Goal: Book appointment/travel/reservation

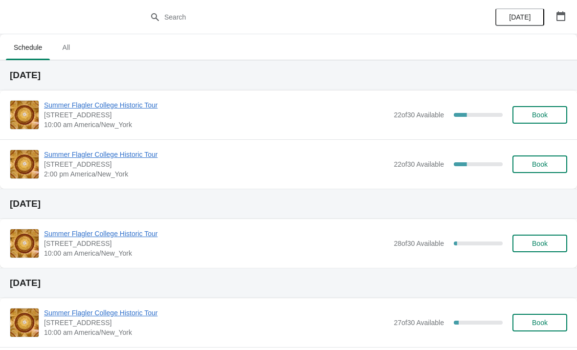
click at [74, 105] on span "Summer Flagler College Historic Tour" at bounding box center [216, 105] width 345 height 10
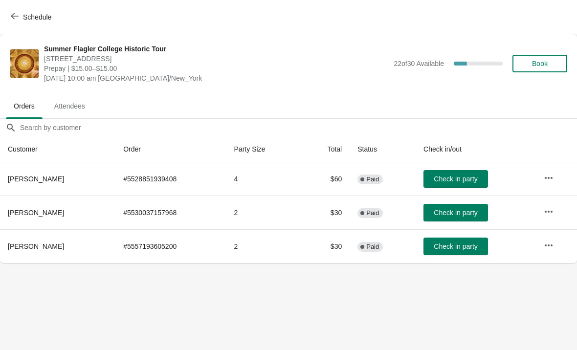
click at [23, 15] on span "Schedule" at bounding box center [32, 16] width 39 height 9
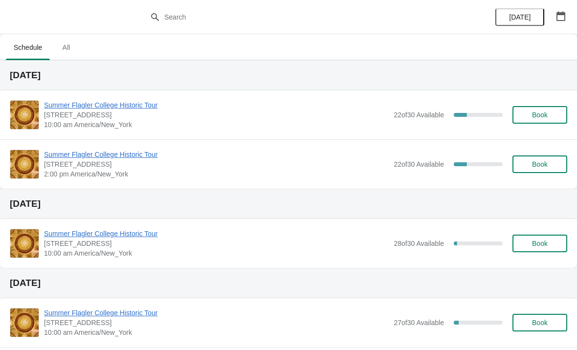
click at [78, 109] on span "Summer Flagler College Historic Tour" at bounding box center [216, 105] width 345 height 10
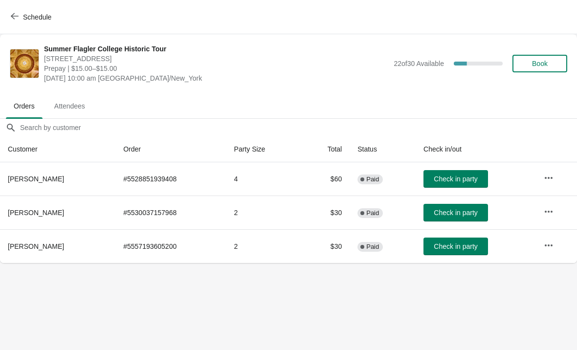
click at [462, 180] on span "Check in party" at bounding box center [456, 179] width 44 height 8
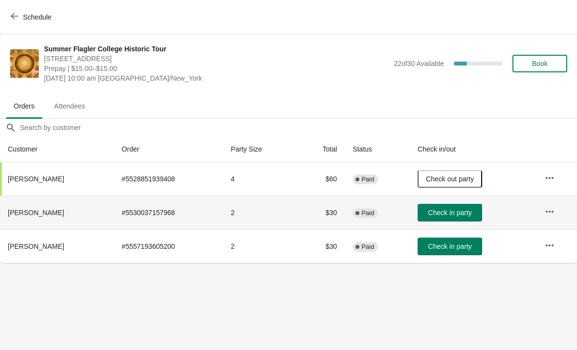
click at [447, 217] on button "Check in party" at bounding box center [450, 213] width 65 height 18
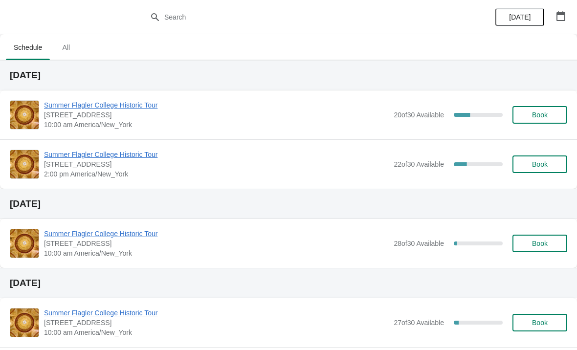
click at [105, 105] on span "Summer Flagler College Historic Tour" at bounding box center [216, 105] width 345 height 10
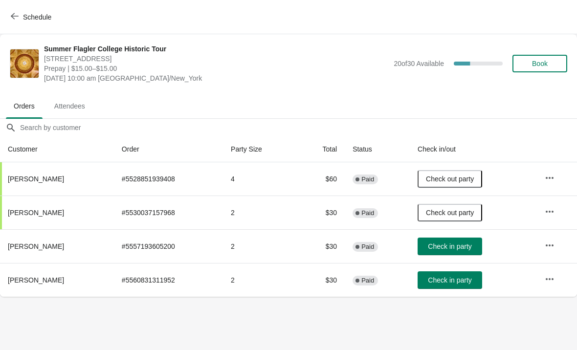
click at [465, 246] on span "Check in party" at bounding box center [450, 247] width 44 height 8
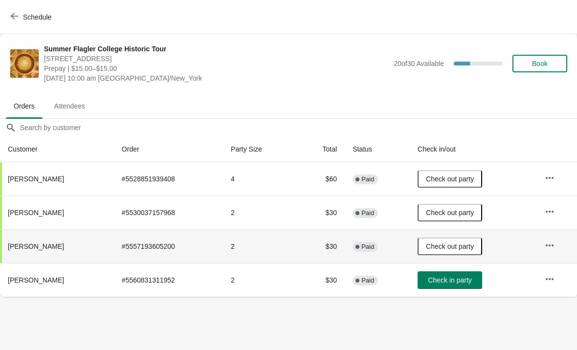
click at [447, 283] on span "Check in party" at bounding box center [450, 280] width 44 height 8
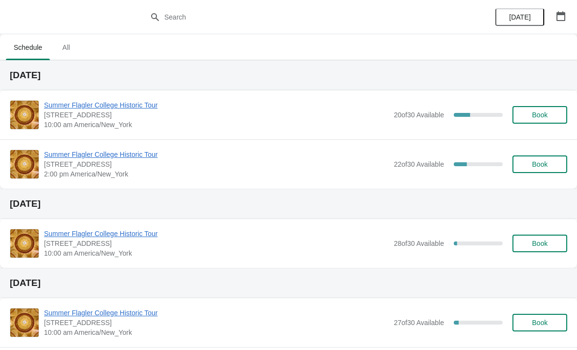
click at [541, 119] on button "Book" at bounding box center [540, 115] width 55 height 18
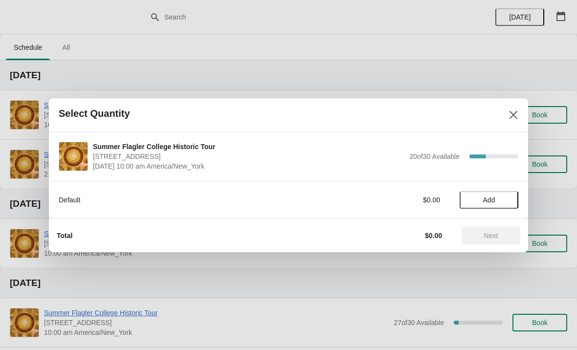
click at [491, 198] on span "Add" at bounding box center [489, 200] width 12 height 8
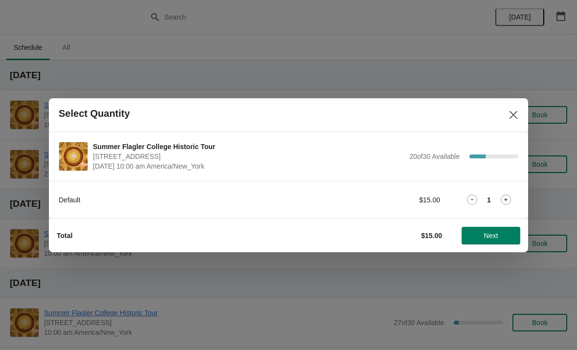
click at [509, 201] on icon at bounding box center [506, 200] width 10 height 10
click at [502, 231] on button "Next" at bounding box center [491, 236] width 59 height 18
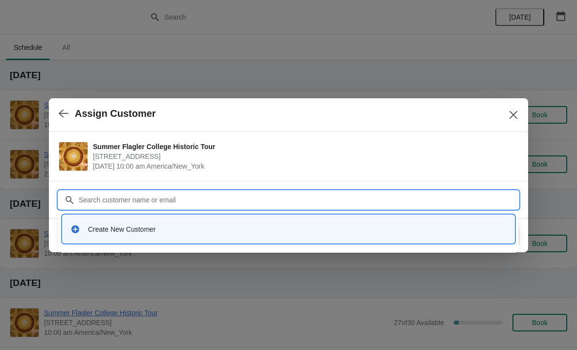
click at [104, 226] on div "Create New Customer" at bounding box center [297, 230] width 419 height 10
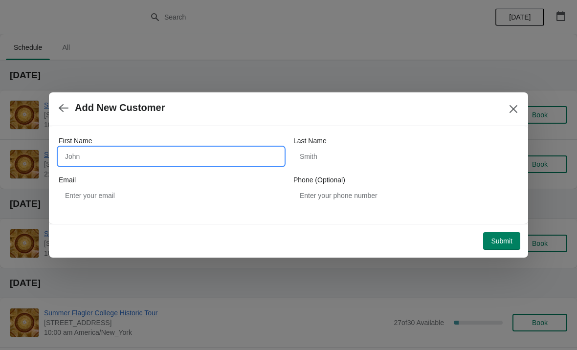
click at [91, 157] on input "First Name" at bounding box center [171, 157] width 225 height 18
type input "Debra"
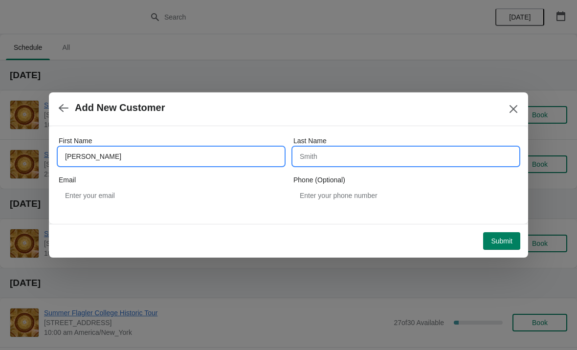
click at [376, 158] on input "Last Name" at bounding box center [406, 157] width 225 height 18
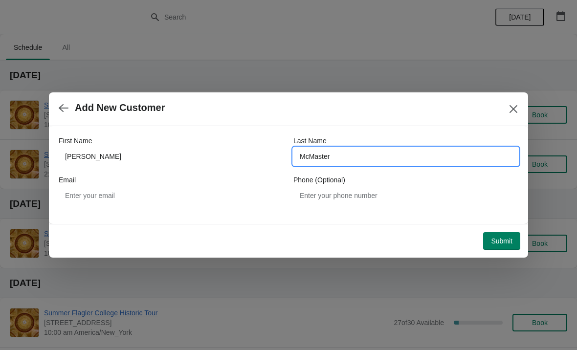
type input "McMaster"
click at [500, 245] on span "Submit" at bounding box center [502, 241] width 22 height 8
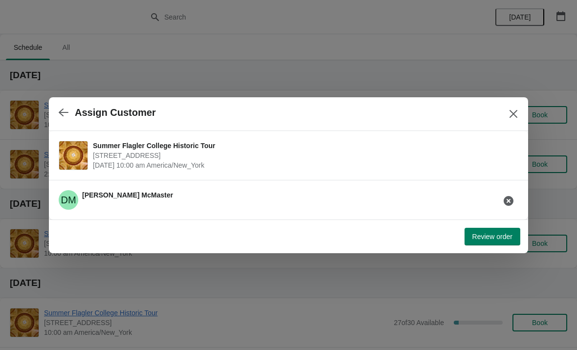
click at [500, 235] on span "Review order" at bounding box center [493, 237] width 40 height 8
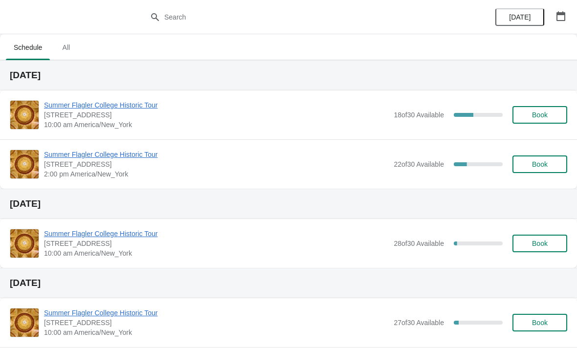
click at [72, 92] on div "Summer Flagler College Historic Tour [STREET_ADDRESS] 10:00 am America/New_York…" at bounding box center [288, 115] width 577 height 49
click at [80, 105] on span "Summer Flagler College Historic Tour" at bounding box center [216, 105] width 345 height 10
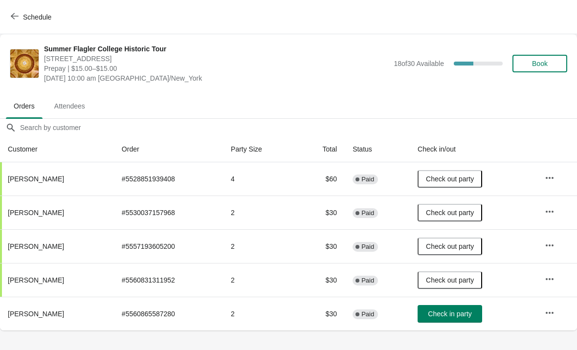
click at [450, 322] on button "Check in party" at bounding box center [450, 314] width 65 height 18
click at [127, 36] on div "Summer Flagler College Historic Tour [STREET_ADDRESS][PERSON_NAME] Prepay | $15…" at bounding box center [288, 63] width 577 height 59
